Goal: Navigation & Orientation: Find specific page/section

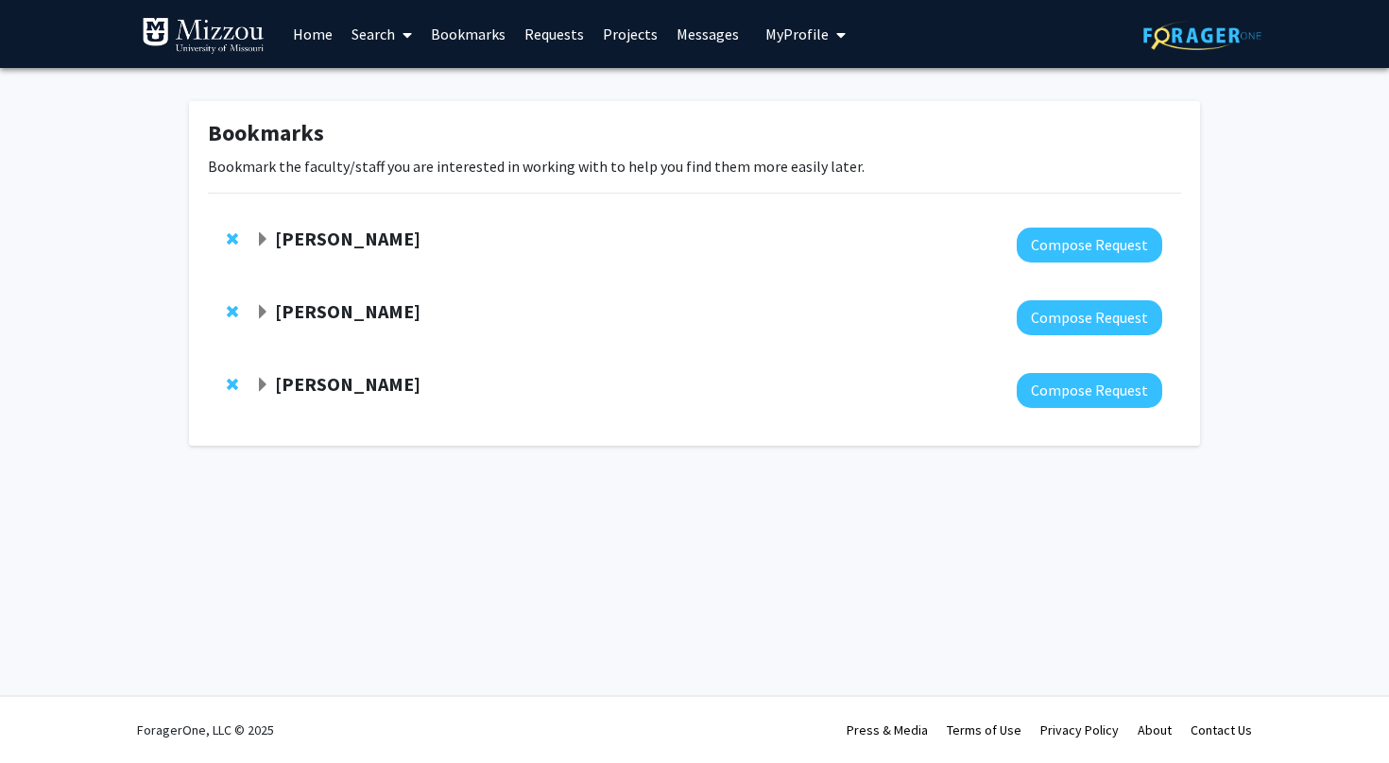
click at [389, 248] on strong "[PERSON_NAME]" at bounding box center [347, 239] width 145 height 24
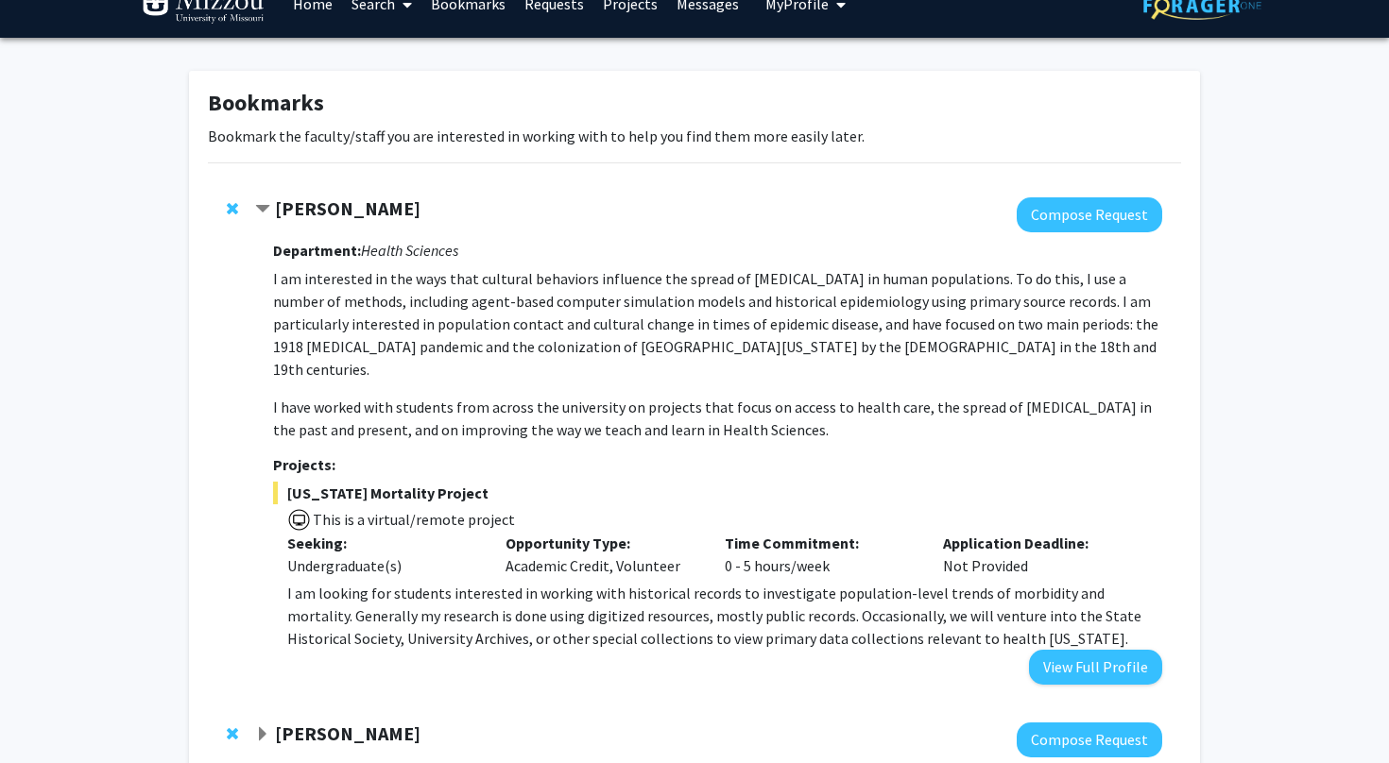
scroll to position [37, 0]
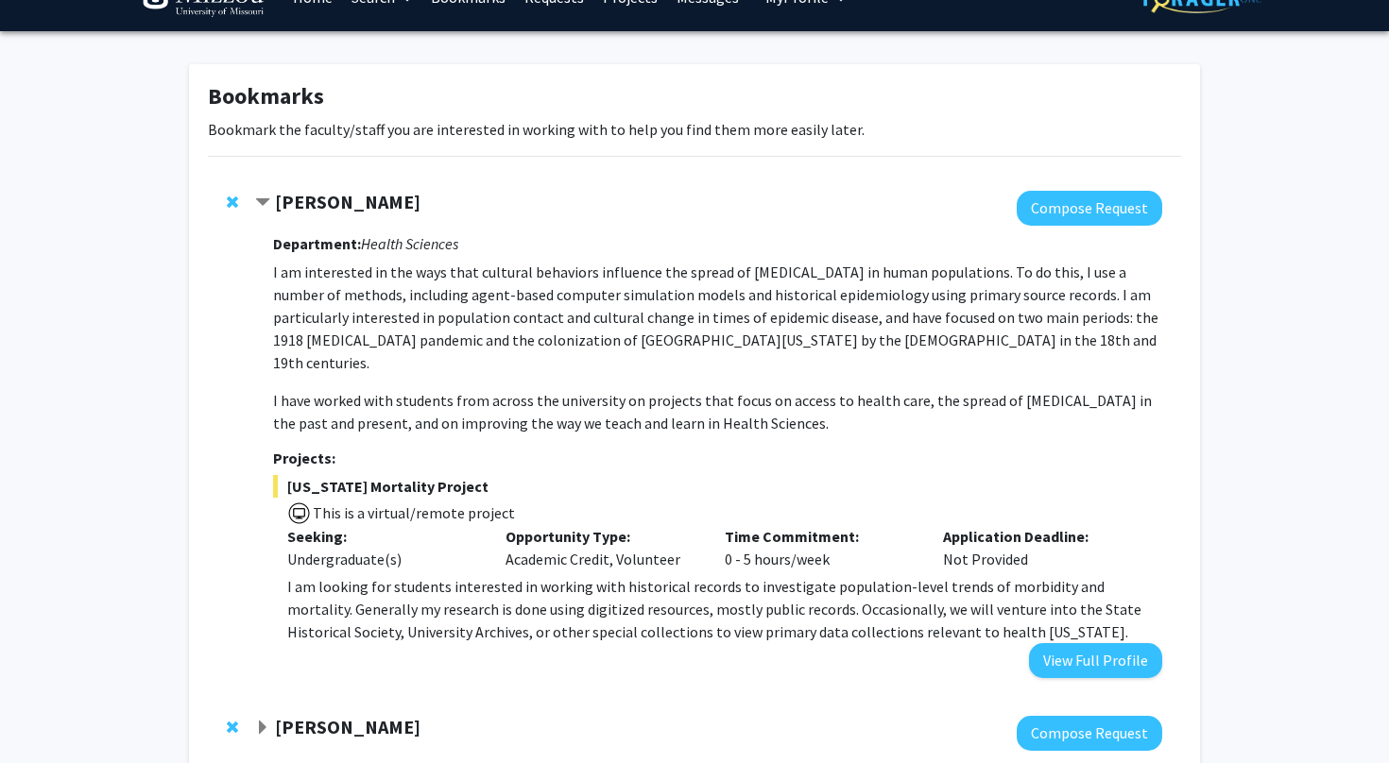
click at [350, 209] on strong "[PERSON_NAME]" at bounding box center [347, 202] width 145 height 24
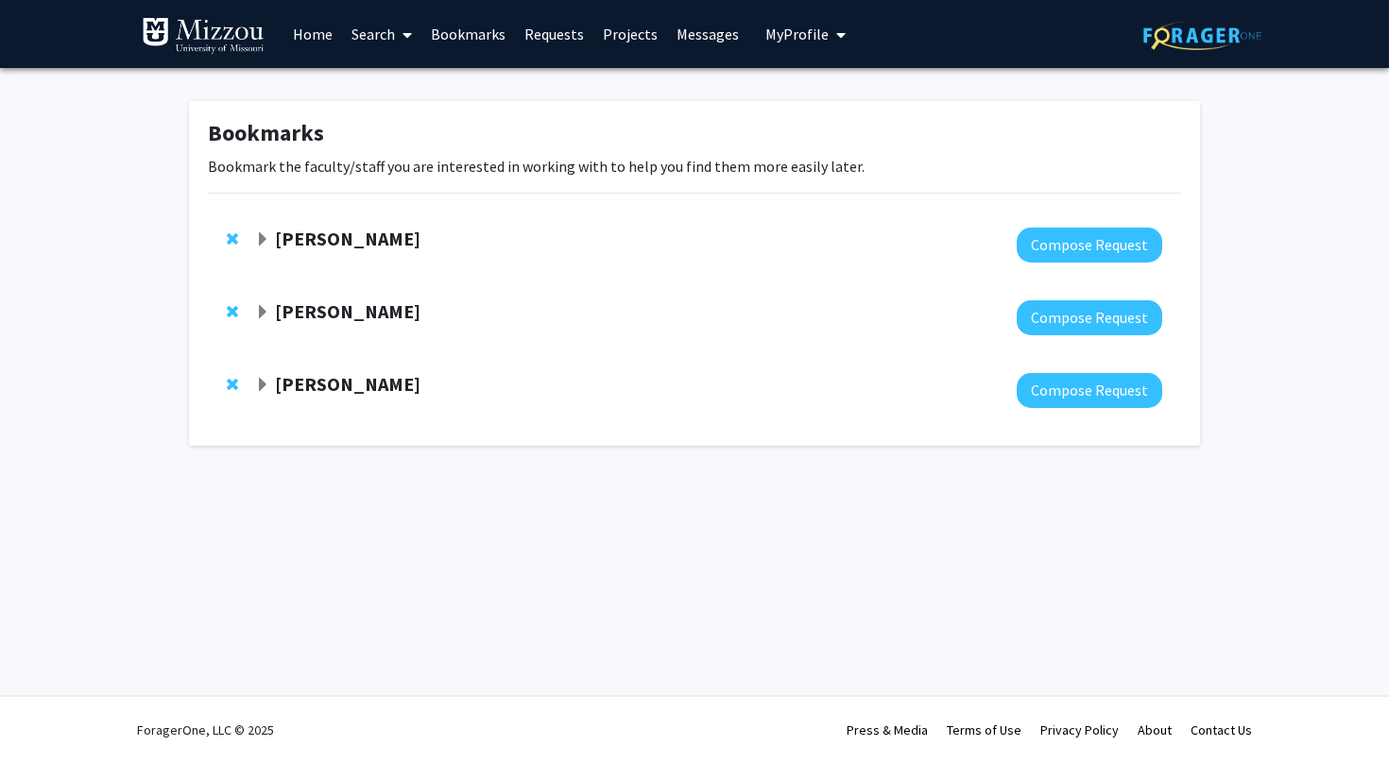
scroll to position [0, 0]
click at [324, 316] on strong "[PERSON_NAME]" at bounding box center [347, 311] width 145 height 24
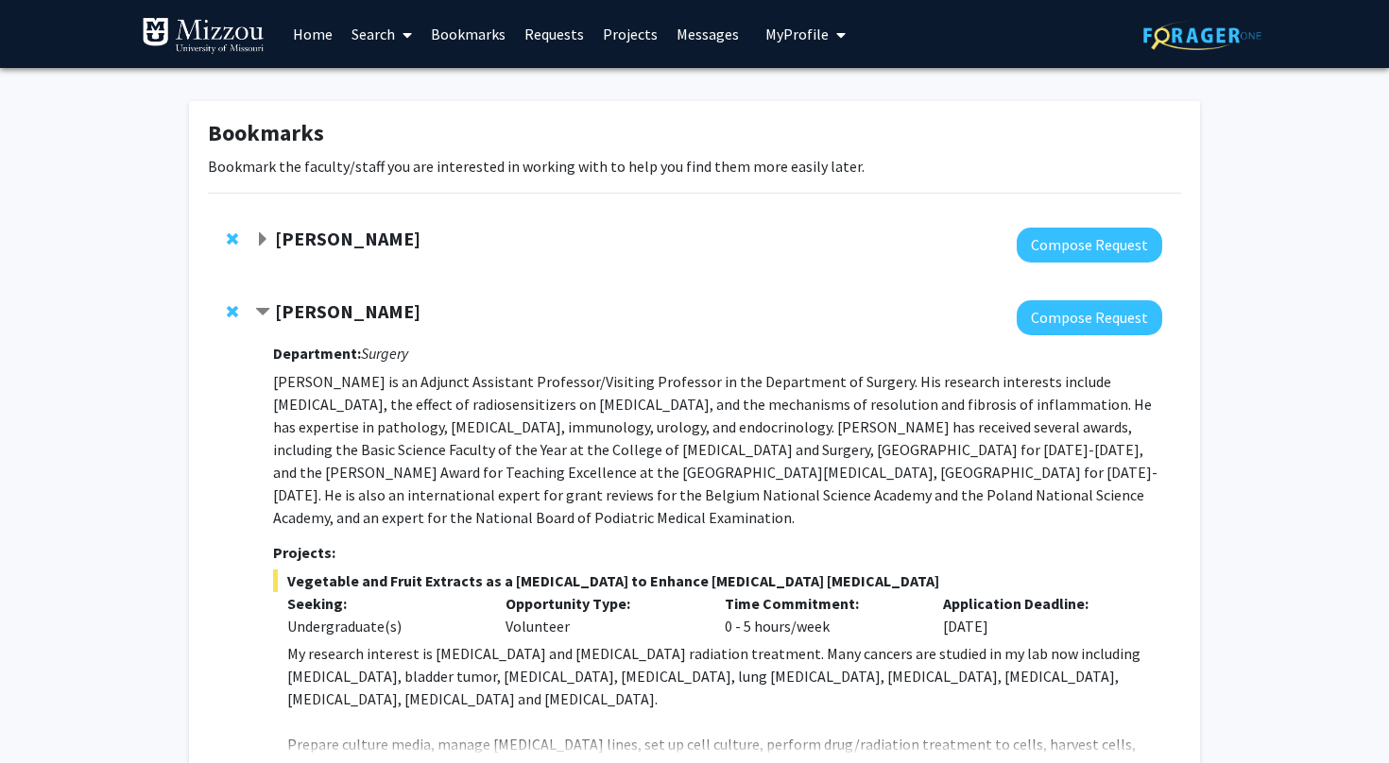
click at [325, 316] on strong "[PERSON_NAME]" at bounding box center [347, 311] width 145 height 24
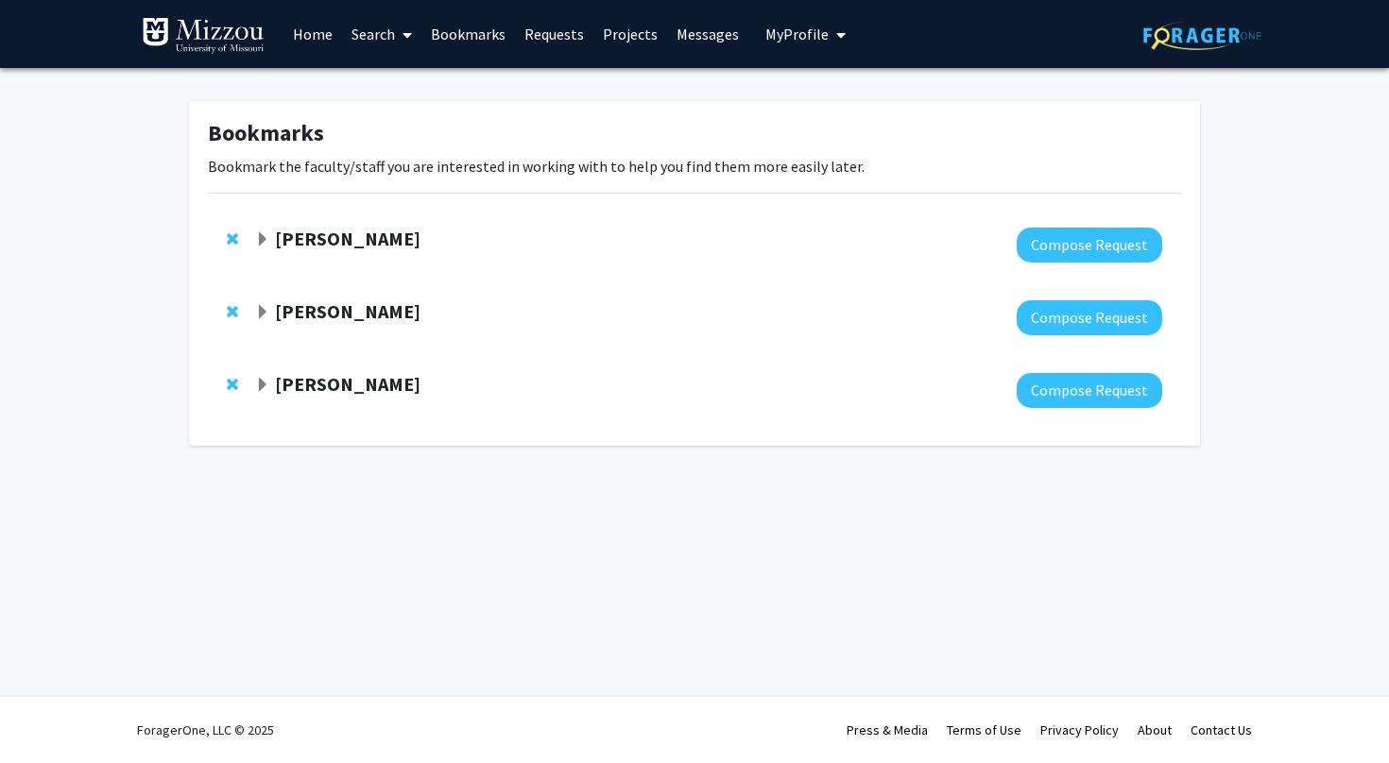
click at [325, 316] on strong "[PERSON_NAME]" at bounding box center [347, 311] width 145 height 24
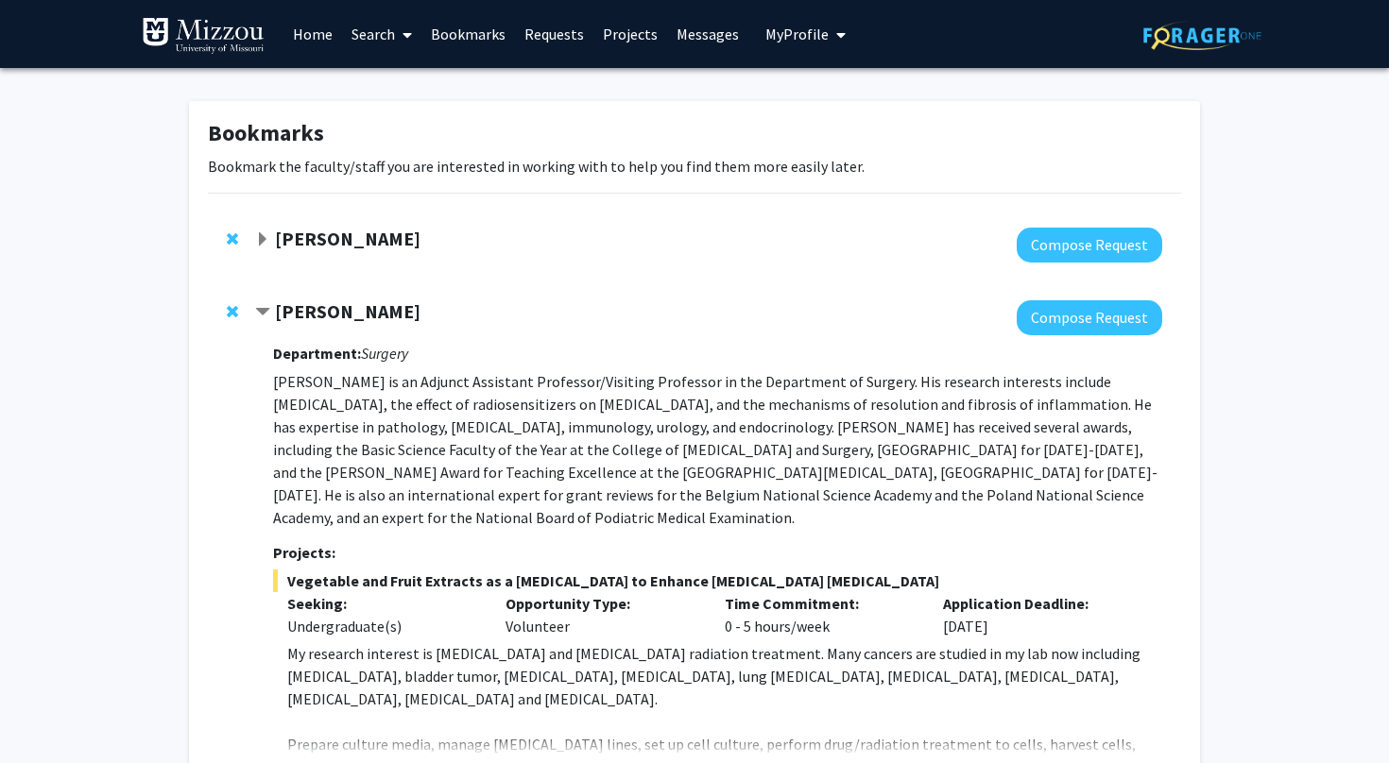
click at [325, 316] on strong "[PERSON_NAME]" at bounding box center [347, 311] width 145 height 24
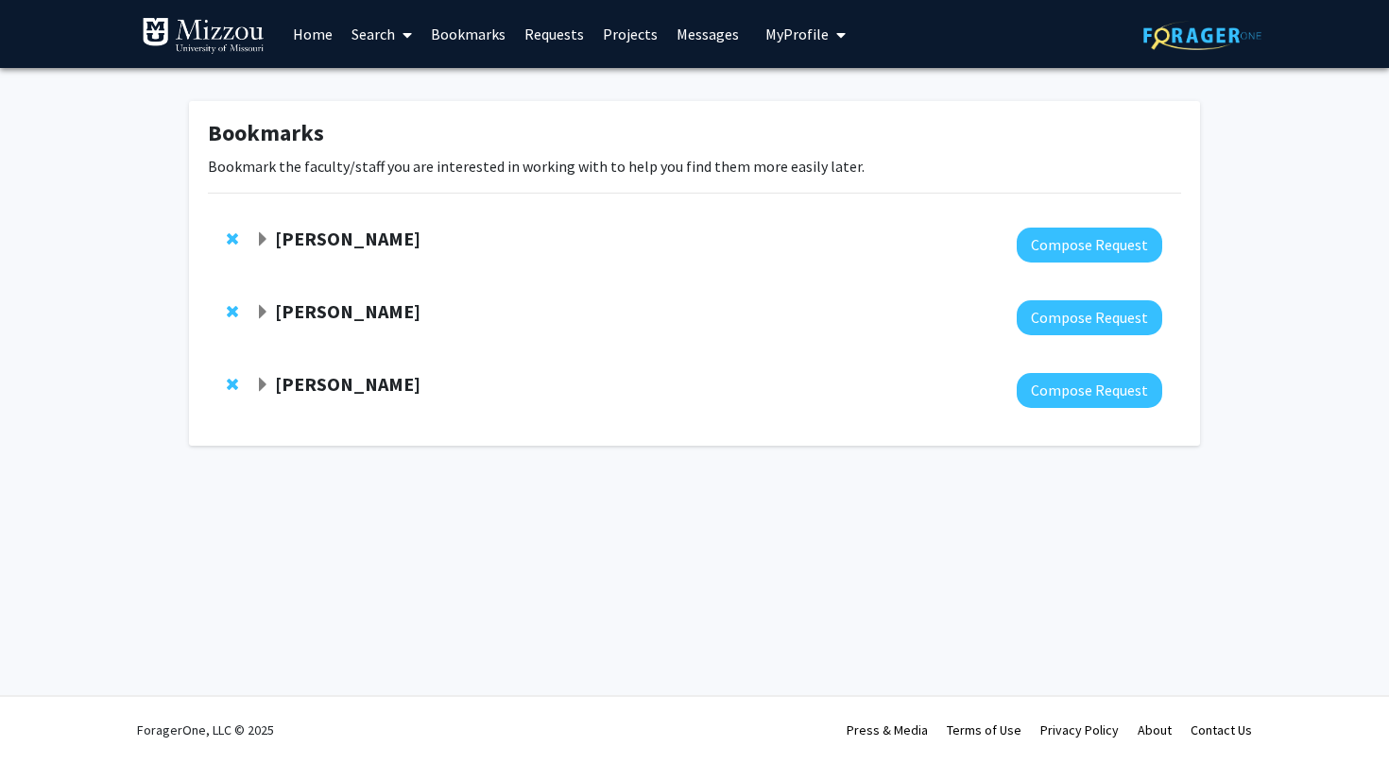
click at [332, 384] on strong "[PERSON_NAME]" at bounding box center [347, 384] width 145 height 24
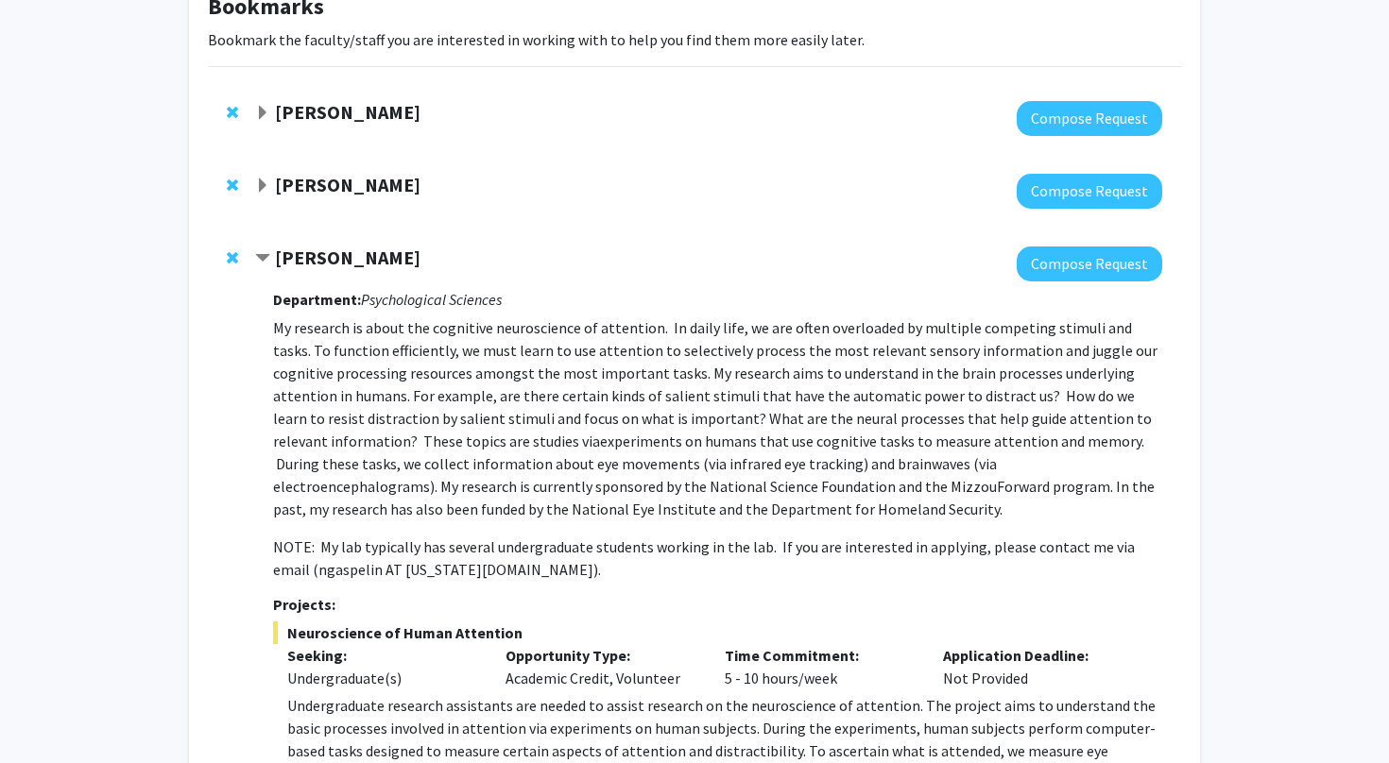
scroll to position [105, 0]
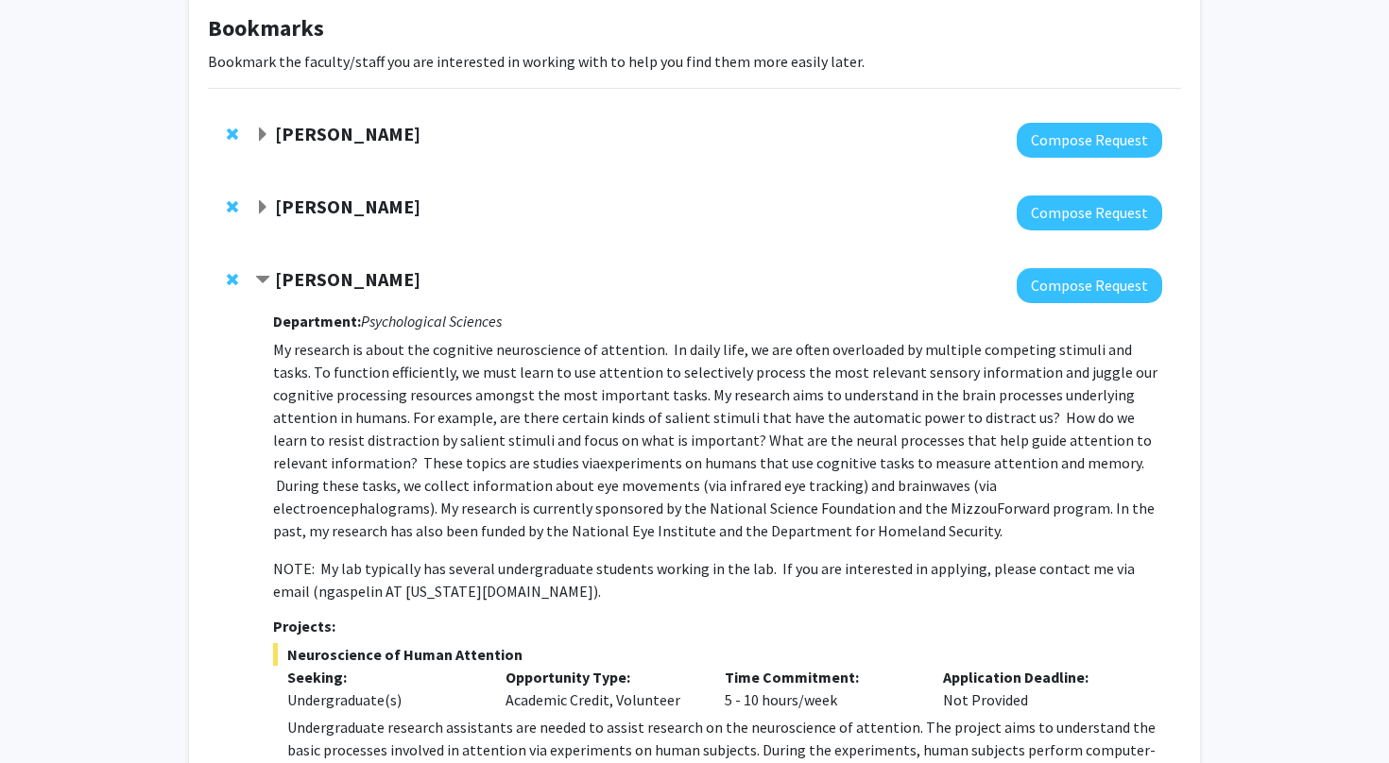
click at [360, 215] on strong "[PERSON_NAME]" at bounding box center [347, 207] width 145 height 24
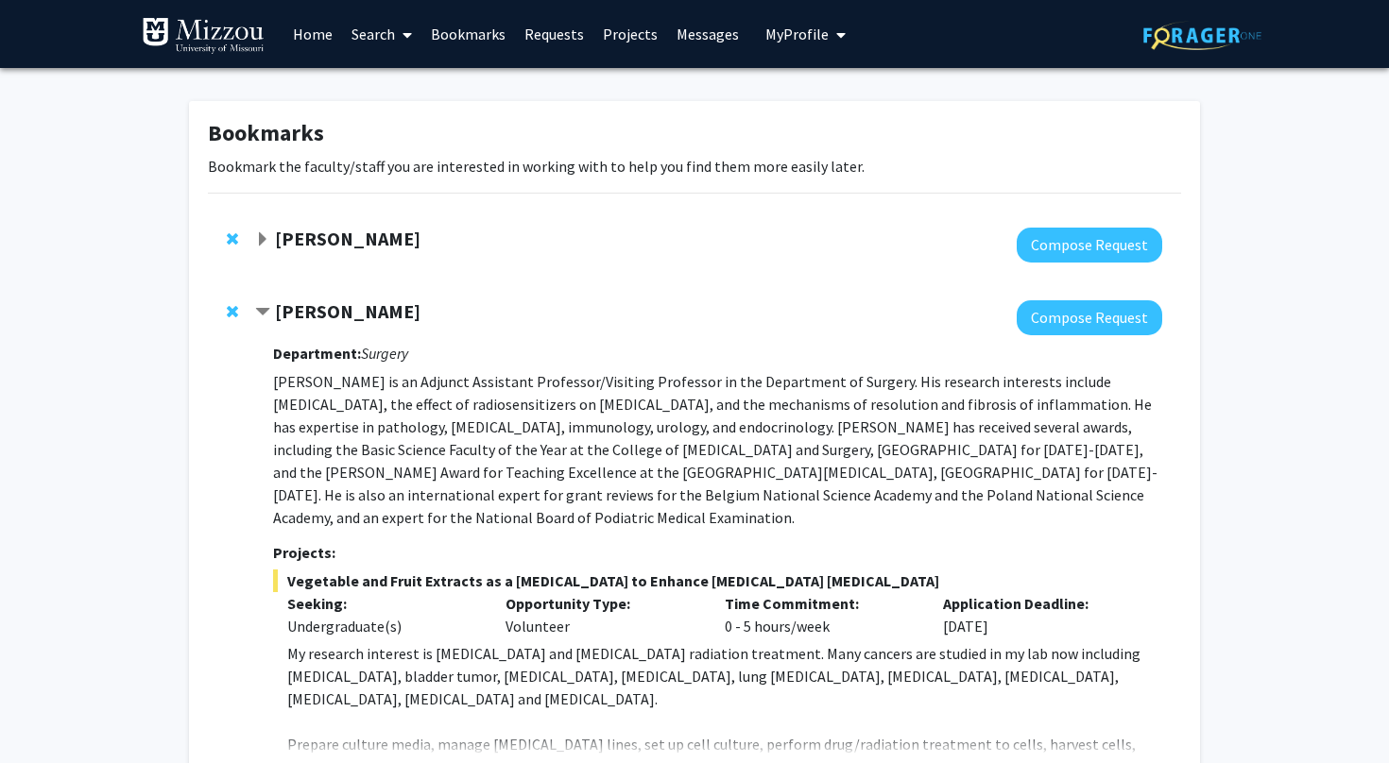
scroll to position [0, 0]
click at [356, 244] on strong "[PERSON_NAME]" at bounding box center [347, 239] width 145 height 24
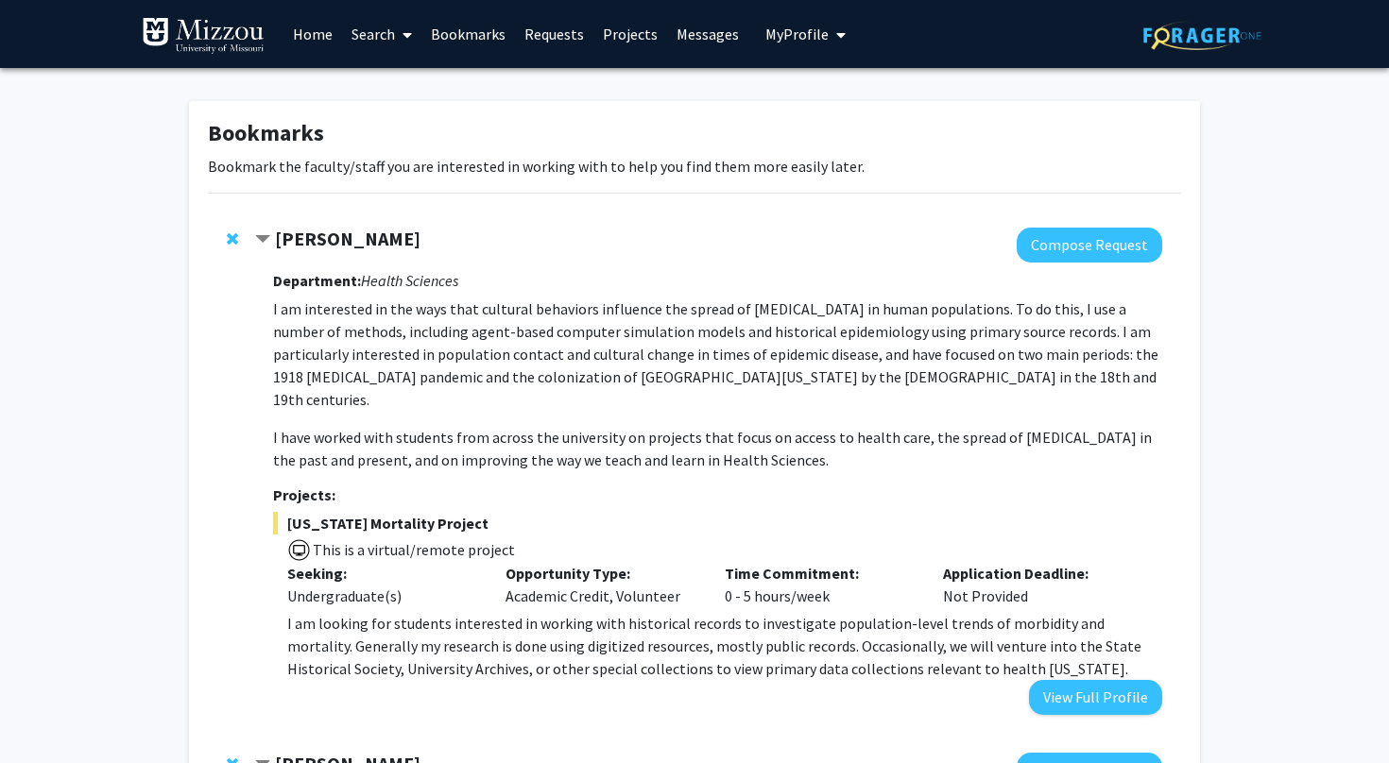
click at [356, 245] on strong "[PERSON_NAME]" at bounding box center [347, 239] width 145 height 24
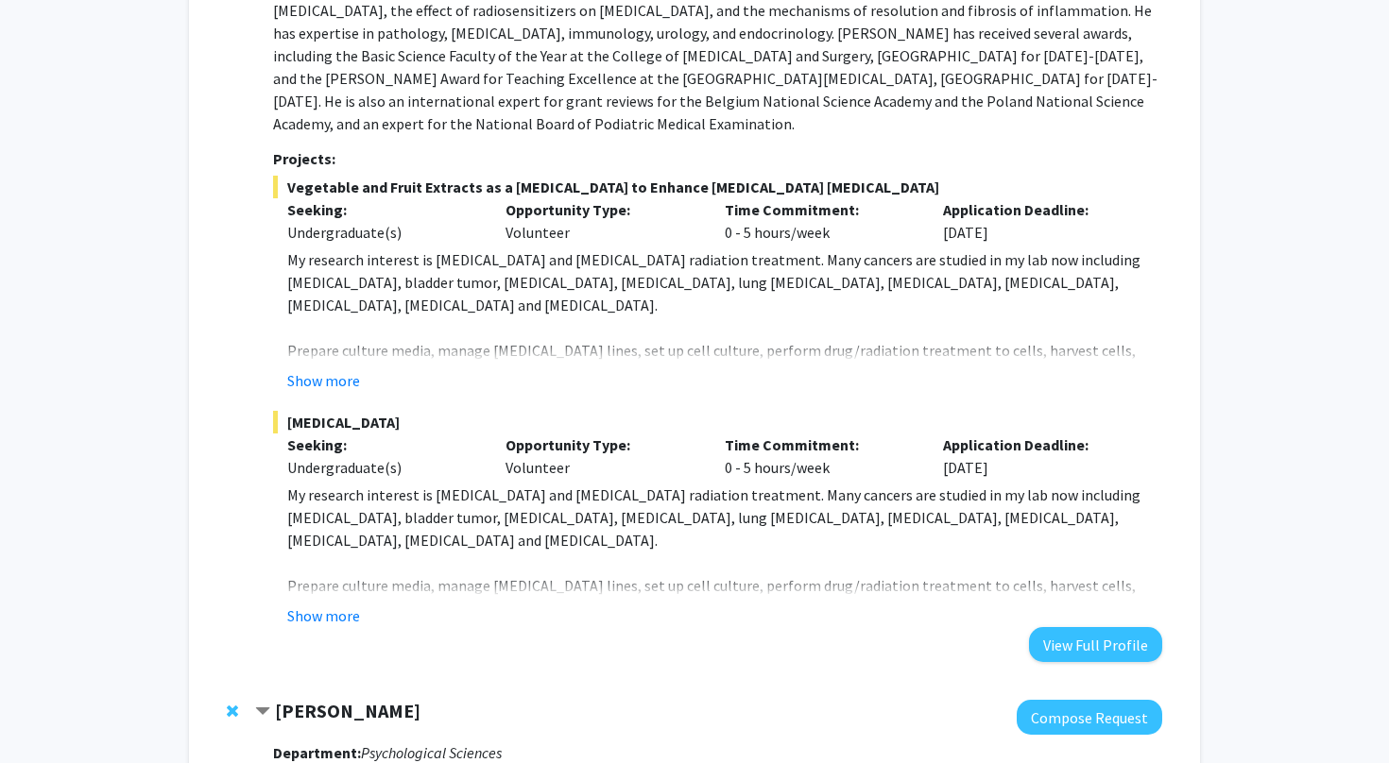
scroll to position [472, 0]
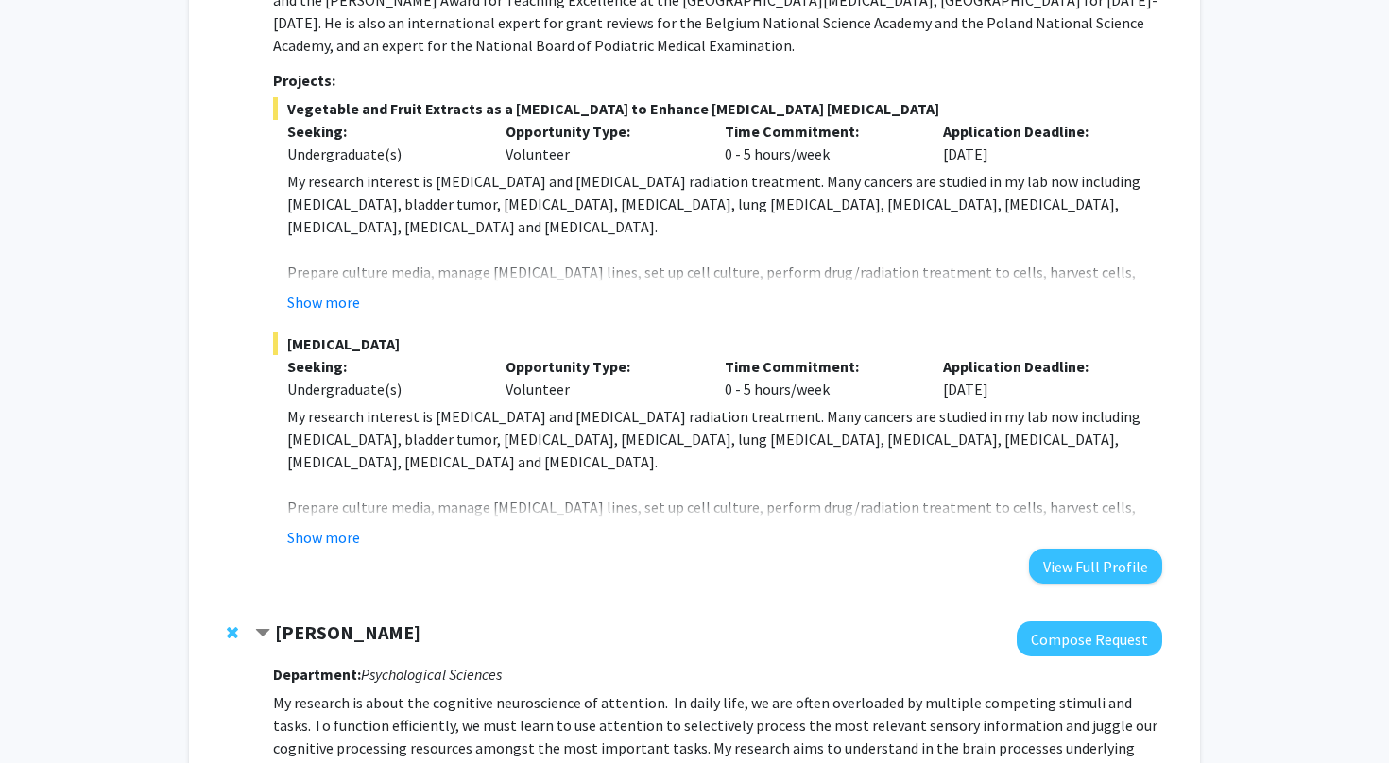
click at [318, 635] on strong "[PERSON_NAME]" at bounding box center [347, 633] width 145 height 24
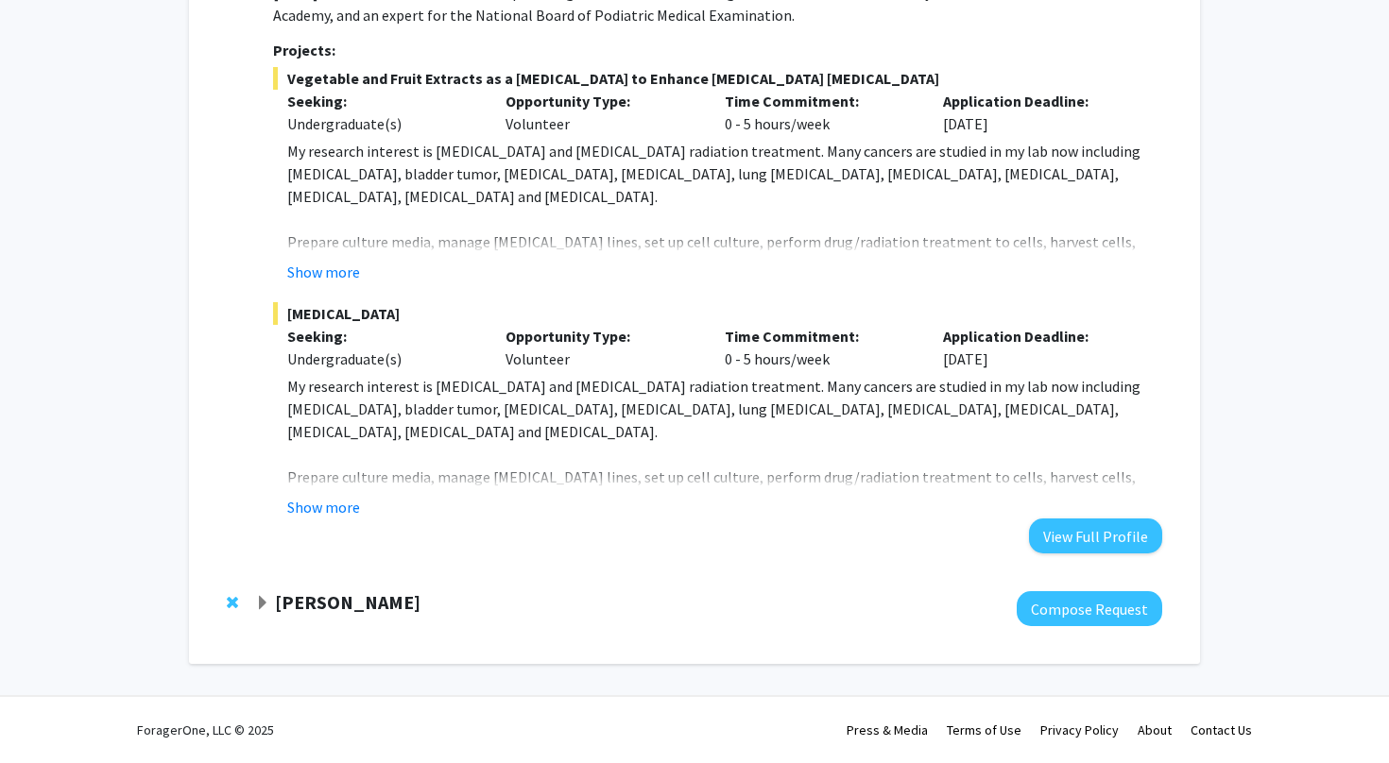
scroll to position [504, 0]
click at [330, 612] on strong "[PERSON_NAME]" at bounding box center [347, 602] width 145 height 24
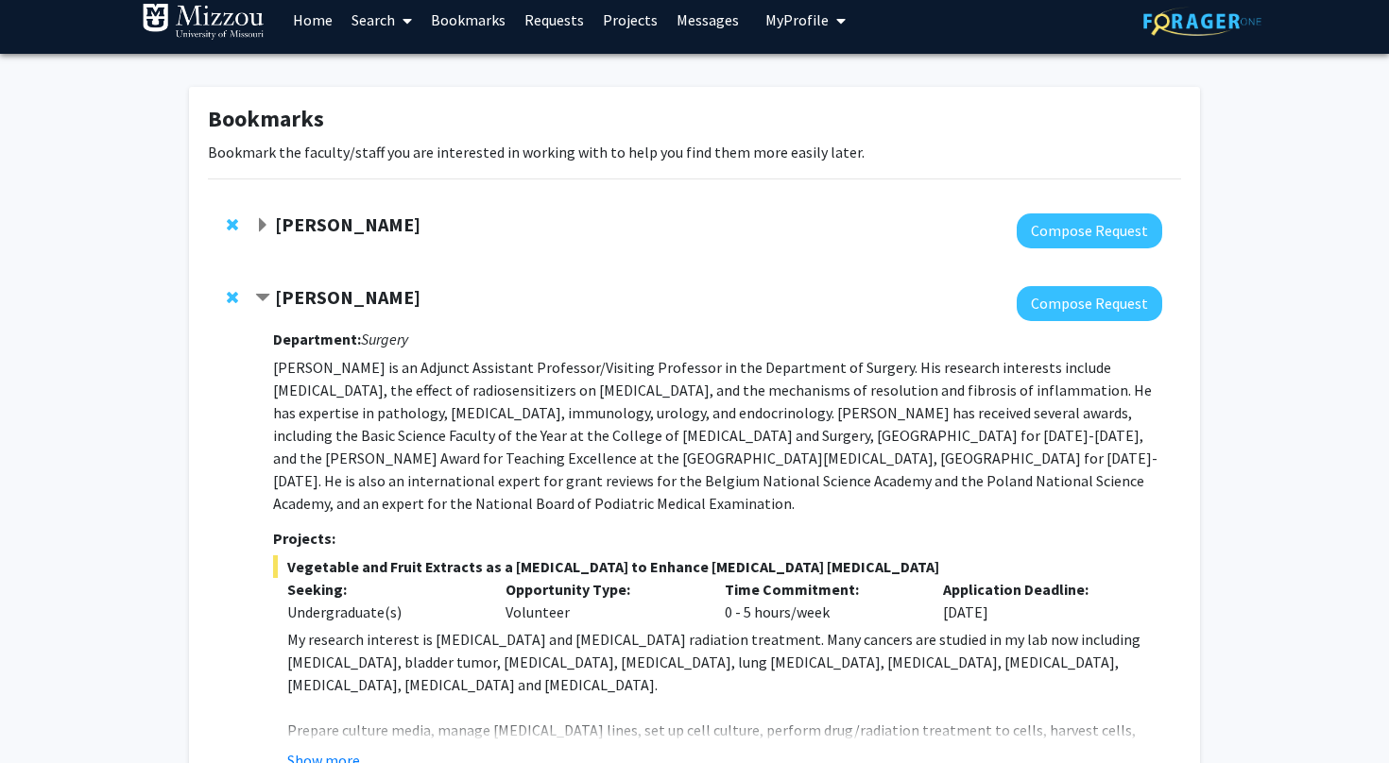
scroll to position [13, 0]
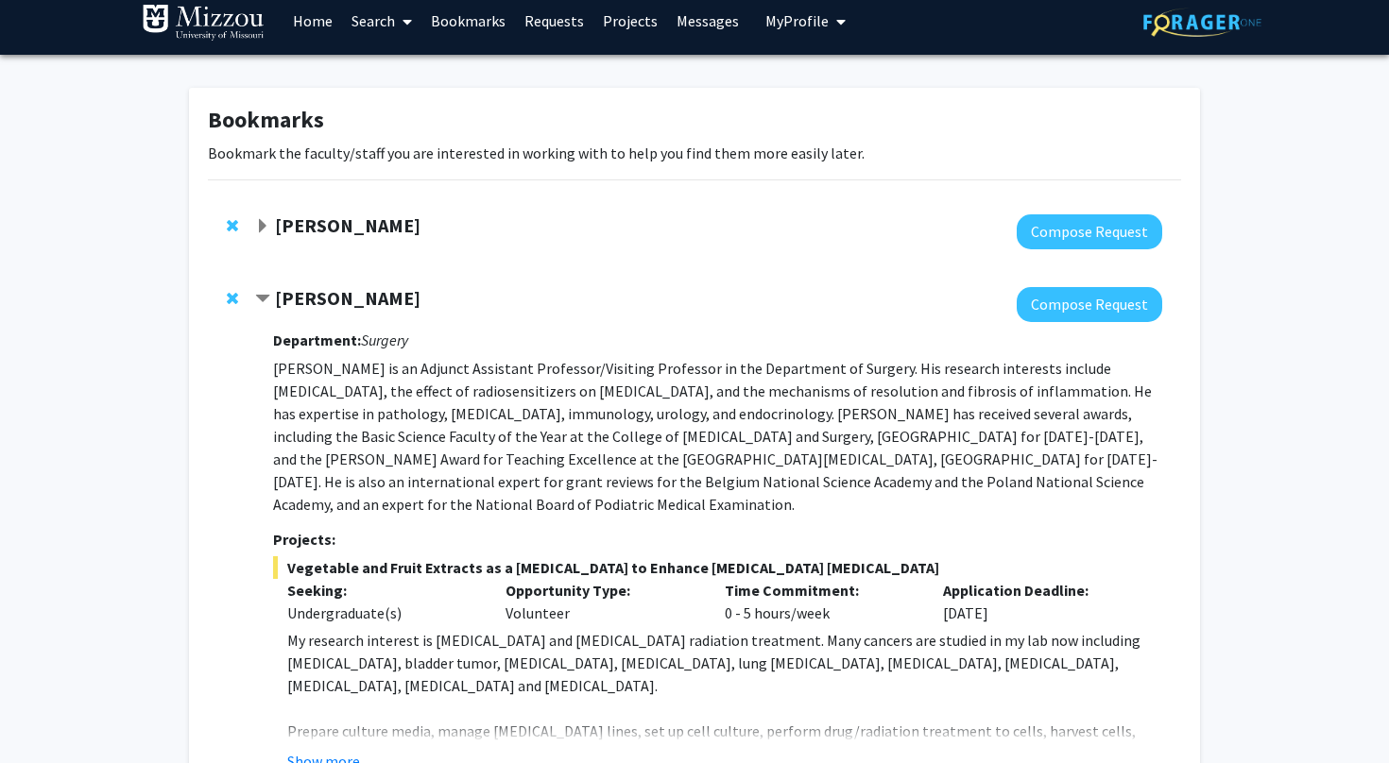
click at [390, 235] on strong "[PERSON_NAME]" at bounding box center [347, 226] width 145 height 24
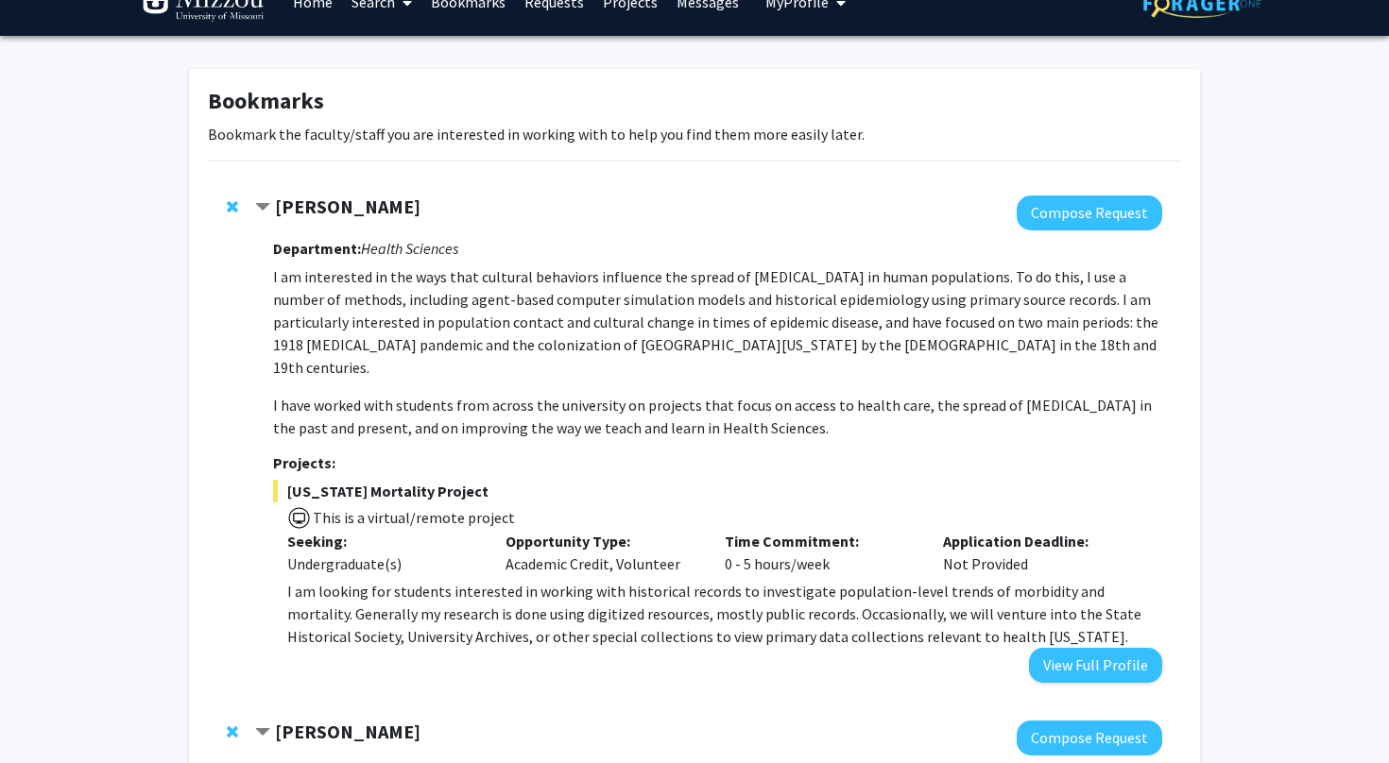
scroll to position [33, 0]
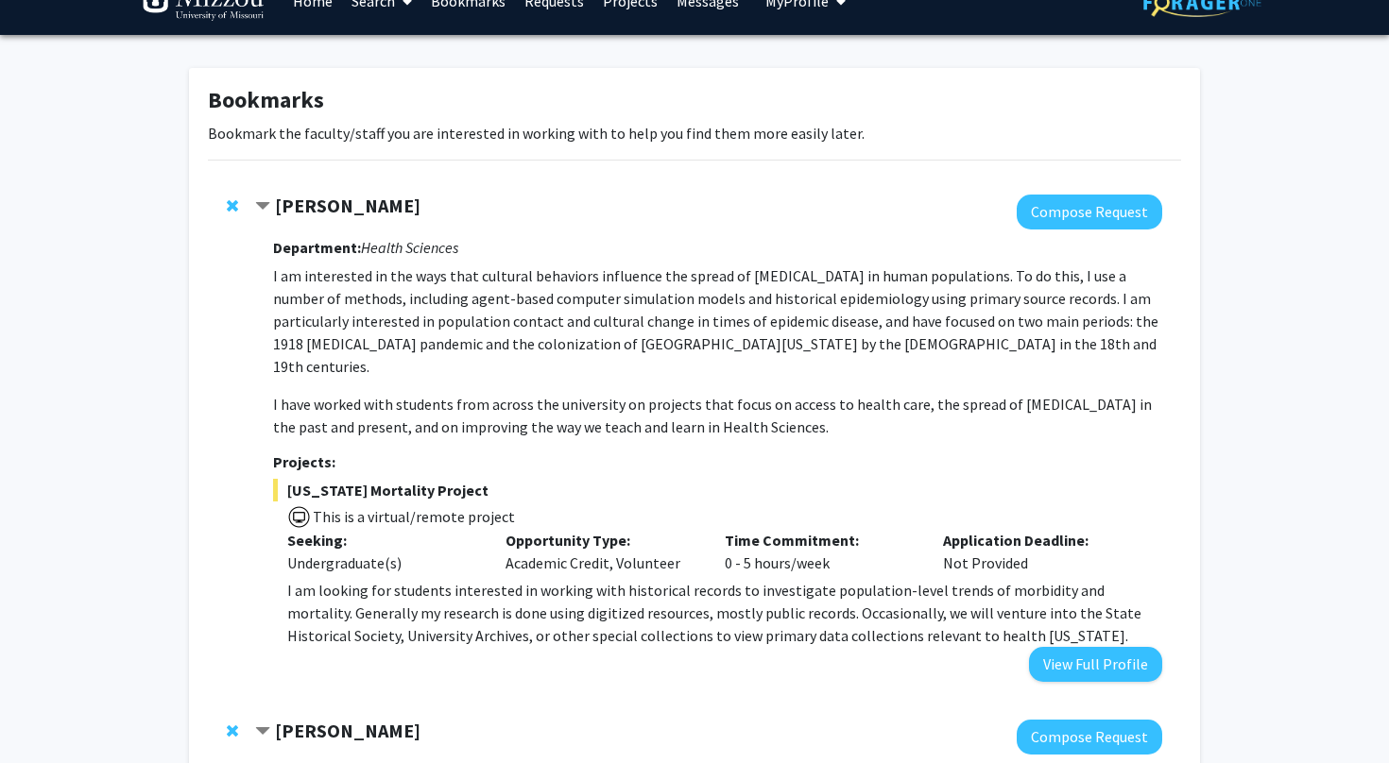
click at [282, 202] on strong "[PERSON_NAME]" at bounding box center [347, 206] width 145 height 24
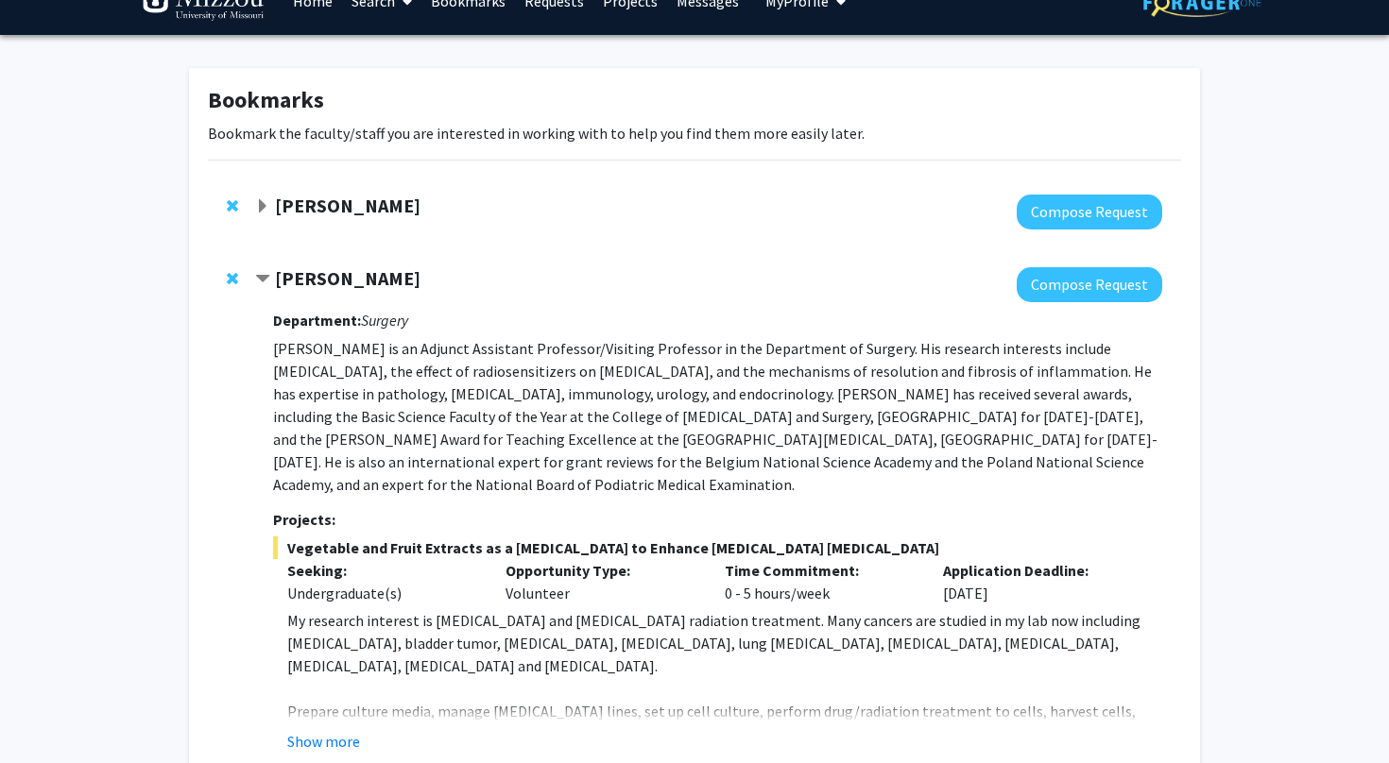
click at [233, 207] on span "Remove Carolyn Orbann from bookmarks" at bounding box center [232, 205] width 11 height 15
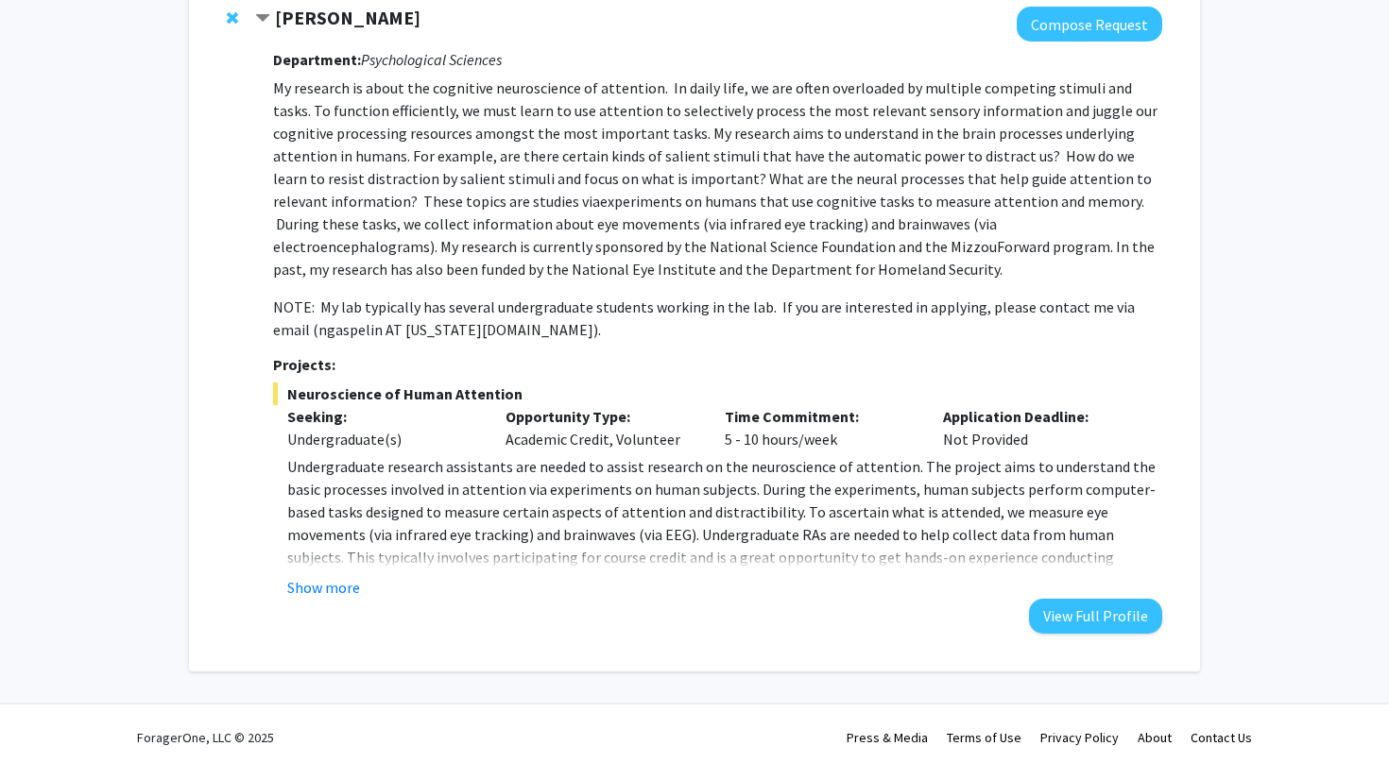
scroll to position [1015, 0]
click at [302, 590] on button "Show more" at bounding box center [323, 587] width 73 height 23
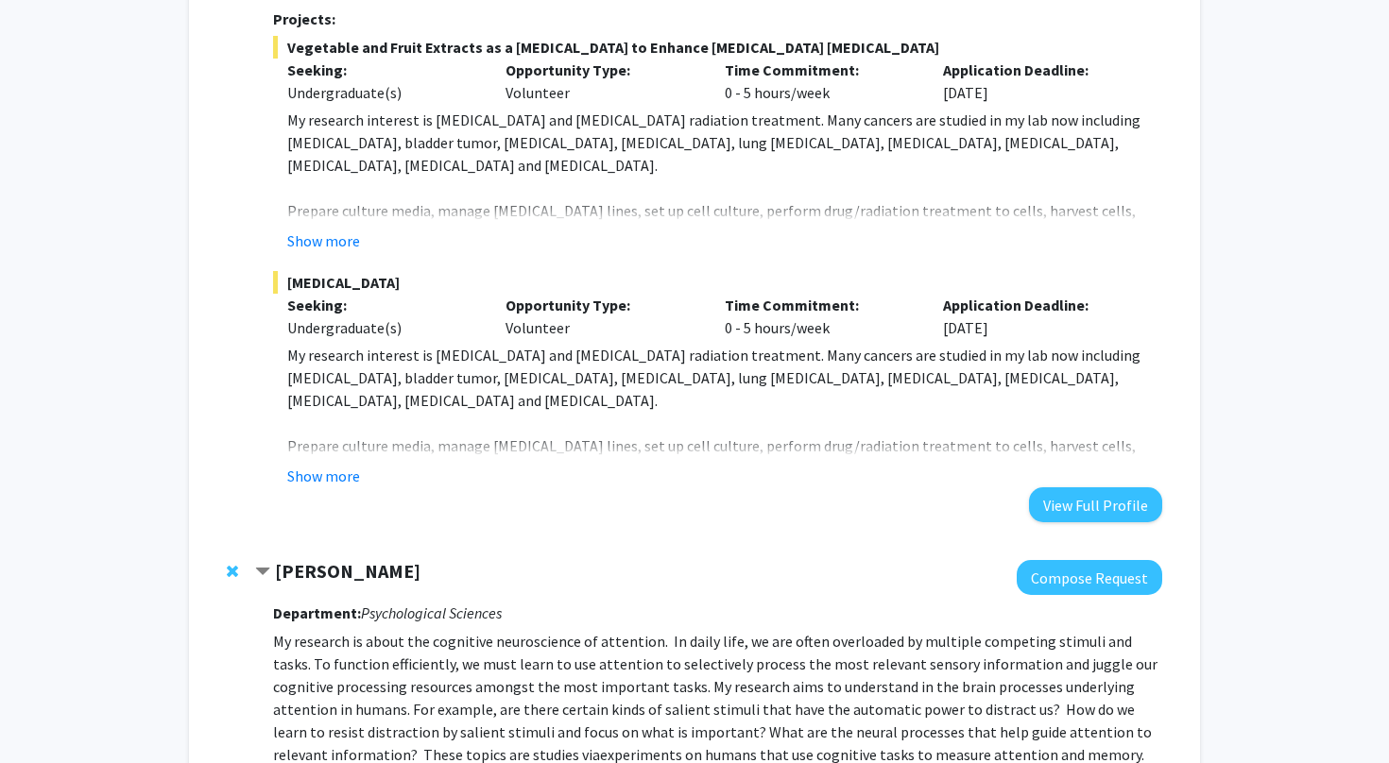
scroll to position [441, 0]
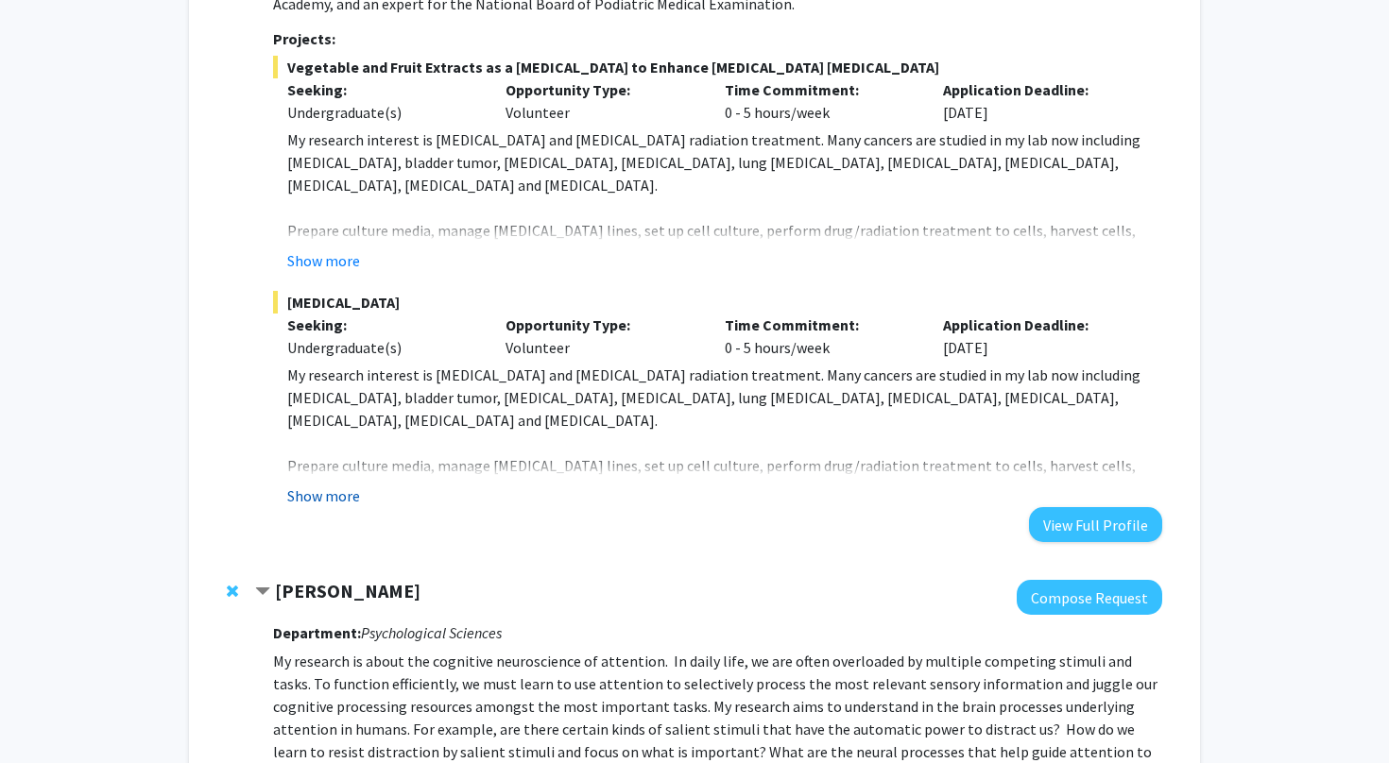
click at [311, 502] on button "Show more" at bounding box center [323, 496] width 73 height 23
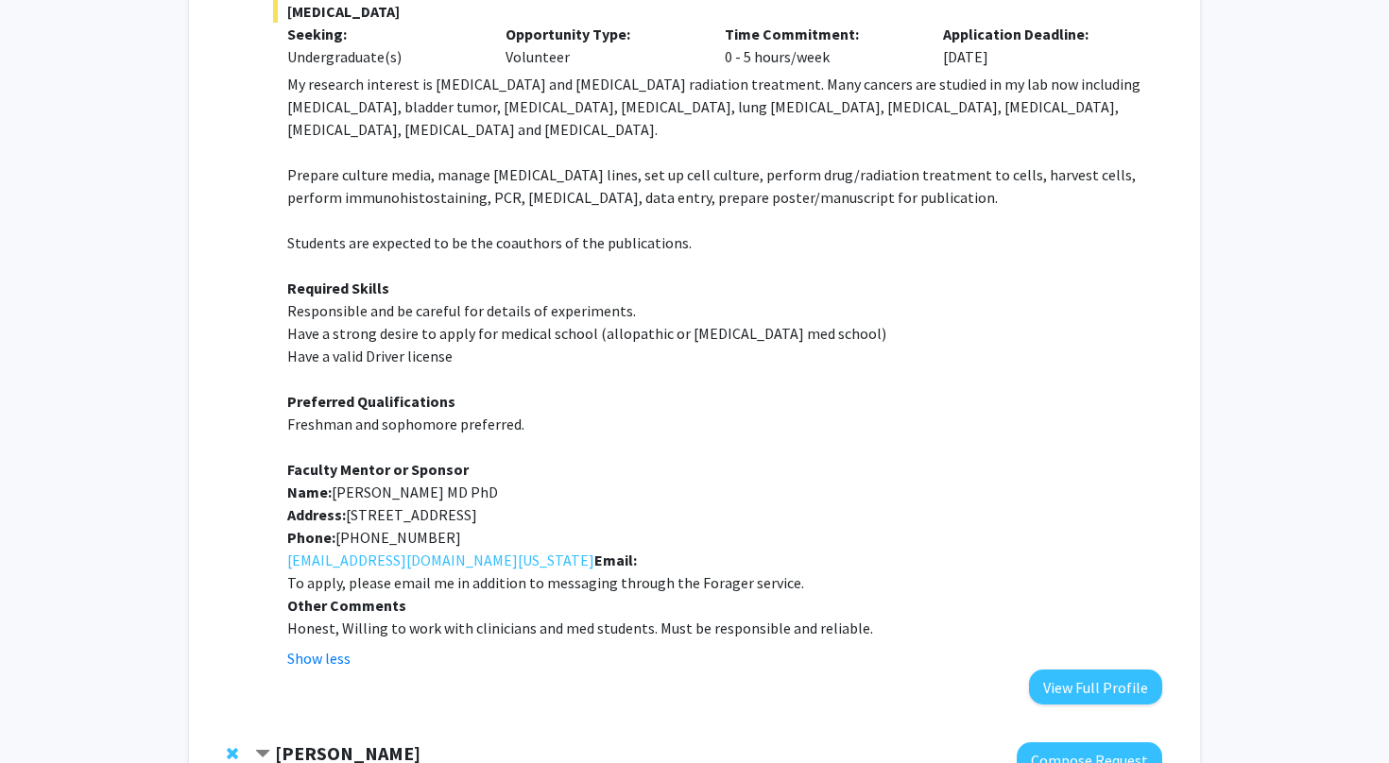
scroll to position [736, 0]
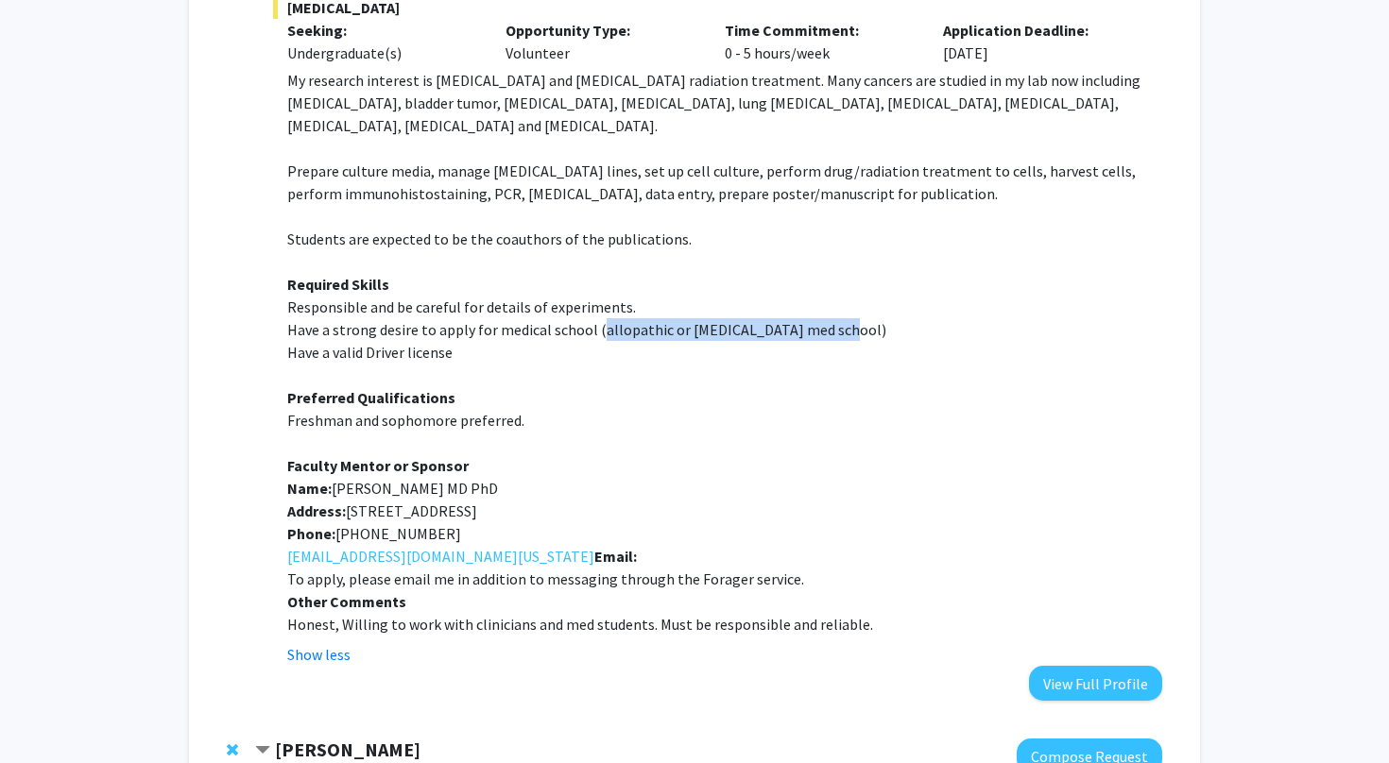
drag, startPoint x: 595, startPoint y: 328, endPoint x: 828, endPoint y: 326, distance: 232.4
click at [828, 326] on span "Have a strong desire to apply for medical school (allopathic or [MEDICAL_DATA] …" at bounding box center [586, 329] width 599 height 19
copy span "allopathic or [MEDICAL_DATA] med school"
